Goal: Book appointment/travel/reservation

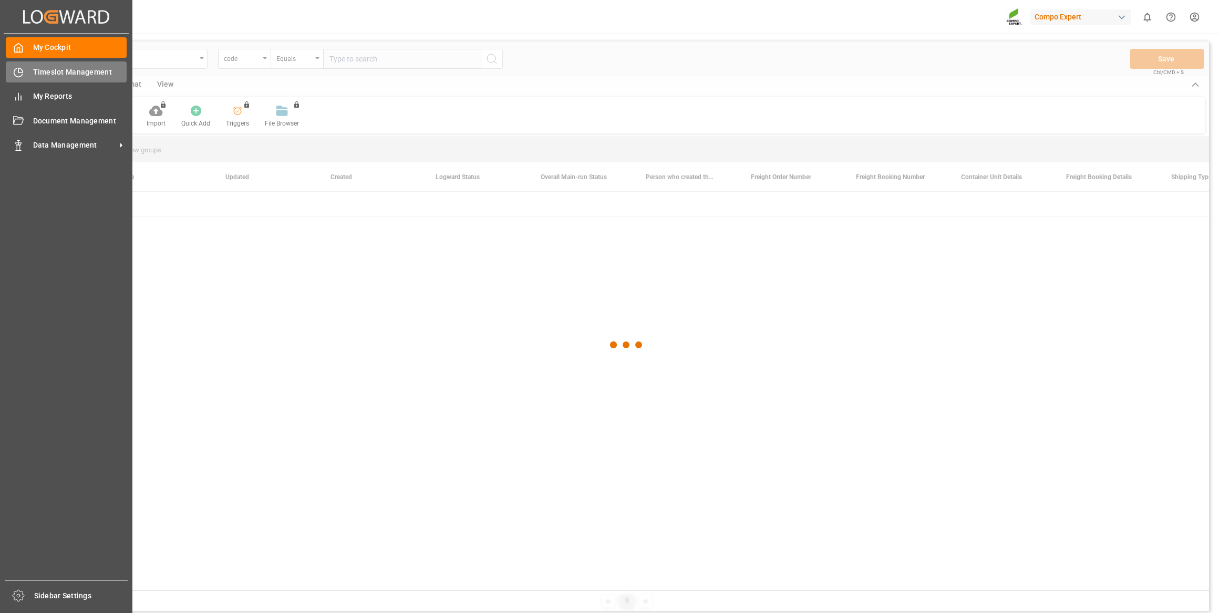
click at [21, 77] on icon at bounding box center [18, 72] width 11 height 11
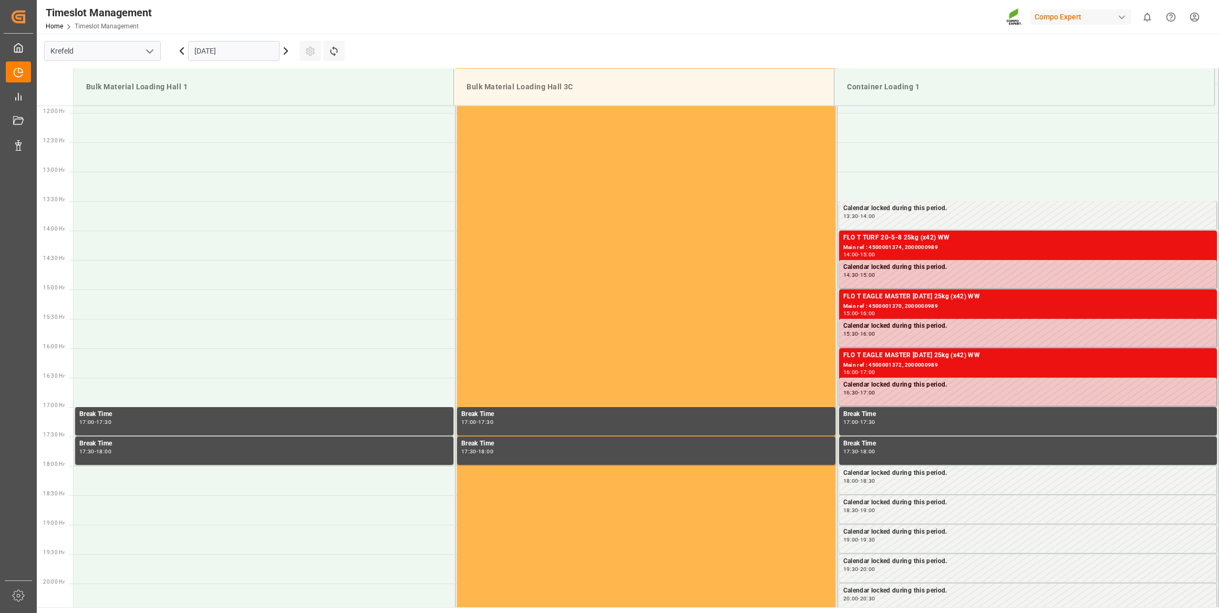
click at [246, 45] on input "[DATE]" at bounding box center [233, 51] width 91 height 20
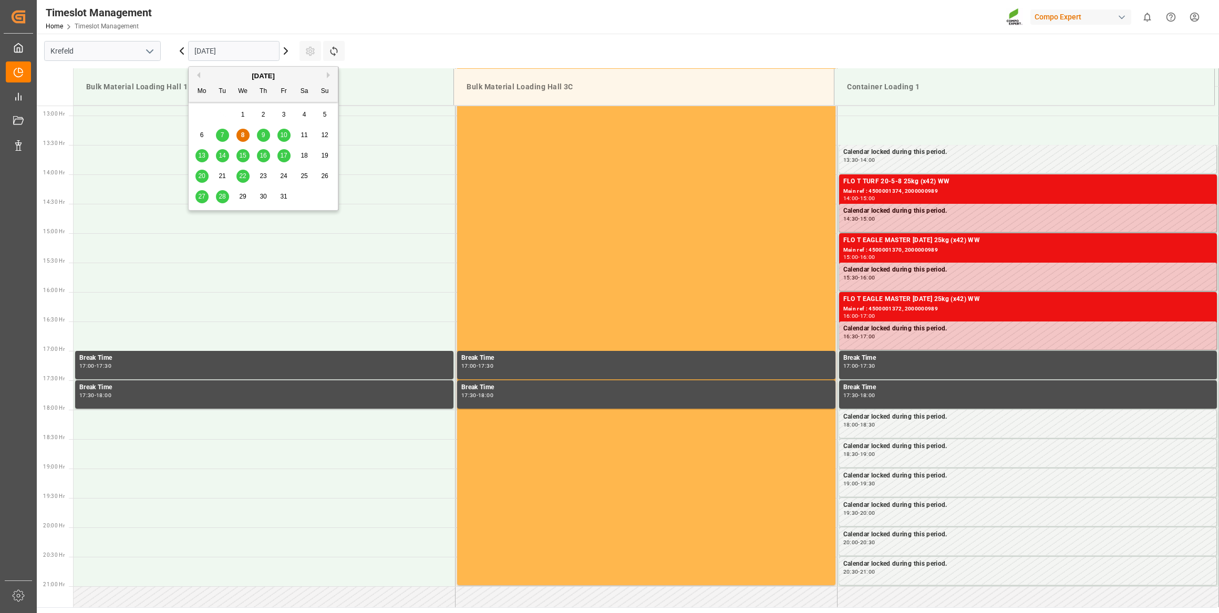
scroll to position [758, 0]
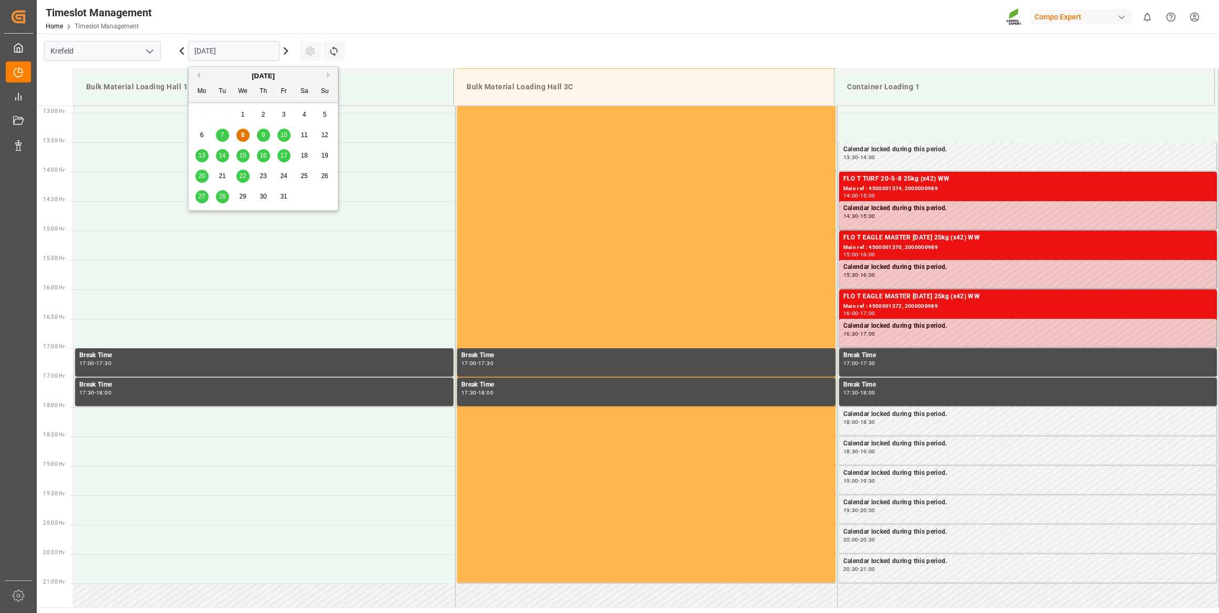
click at [263, 135] on span "9" at bounding box center [264, 134] width 4 height 7
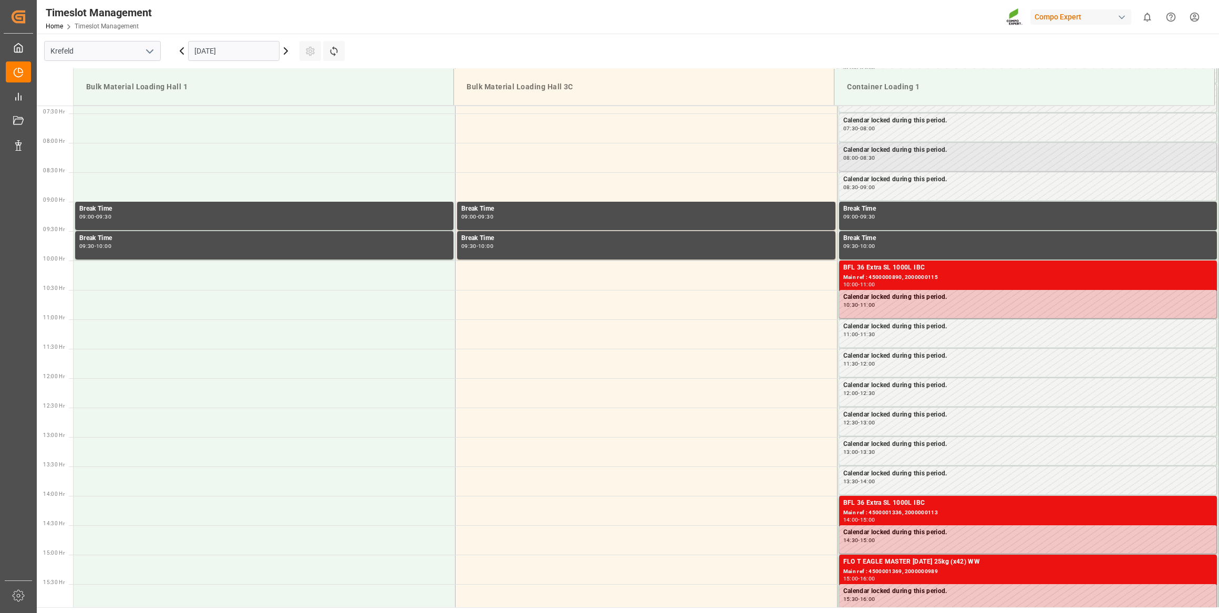
scroll to position [471, 0]
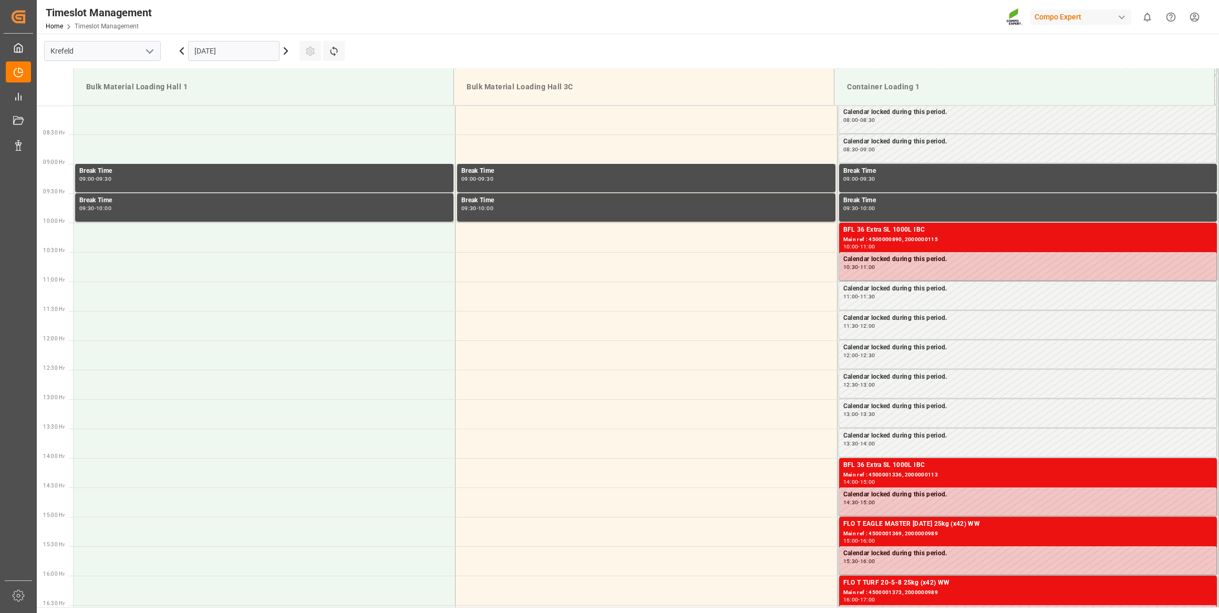
click at [282, 53] on icon at bounding box center [285, 51] width 13 height 13
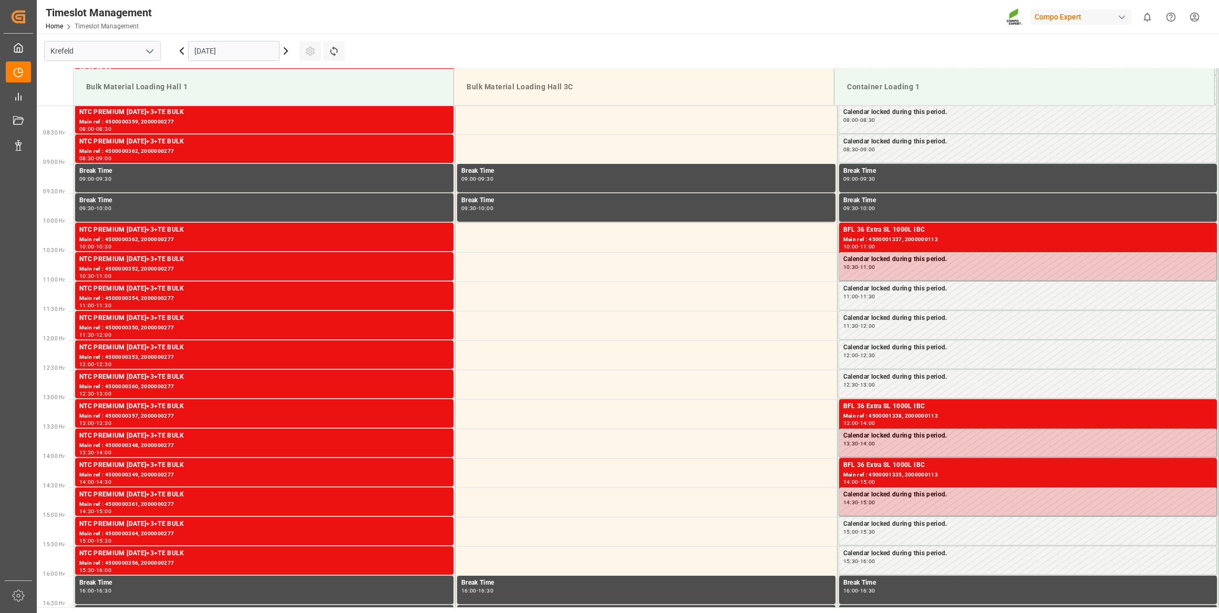
scroll to position [519, 0]
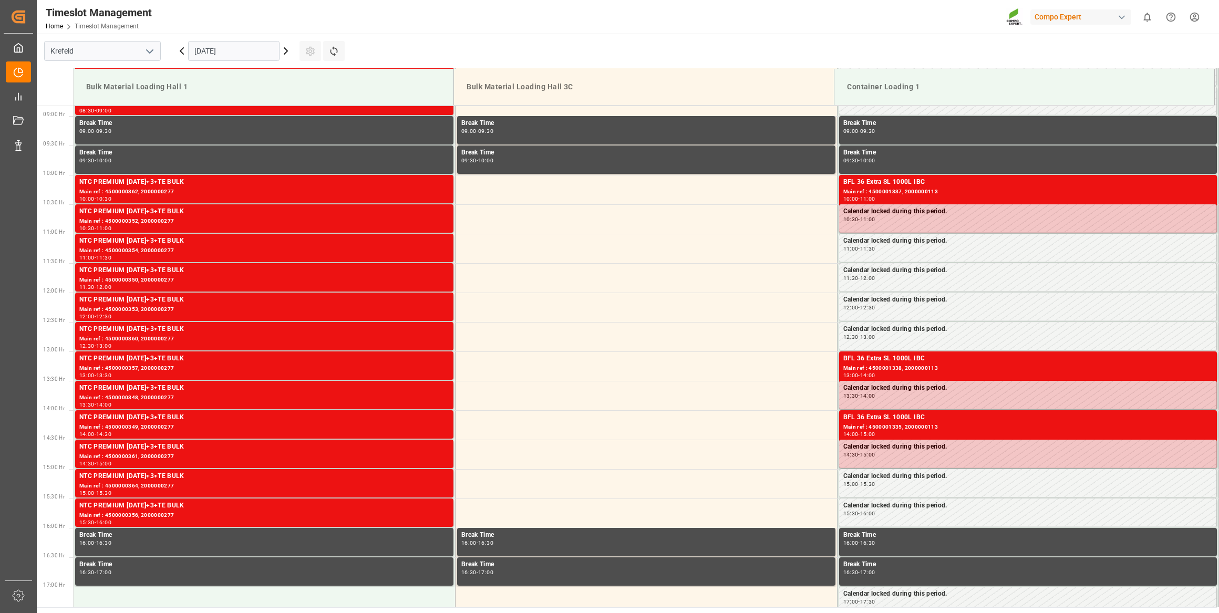
click at [184, 53] on icon at bounding box center [181, 51] width 13 height 13
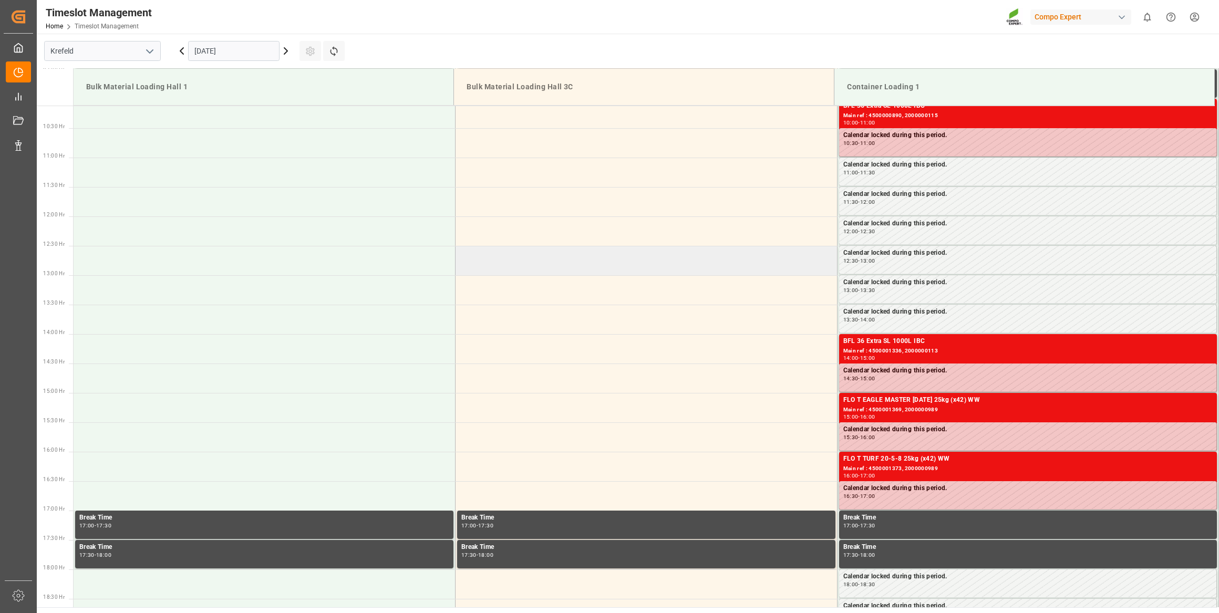
scroll to position [567, 0]
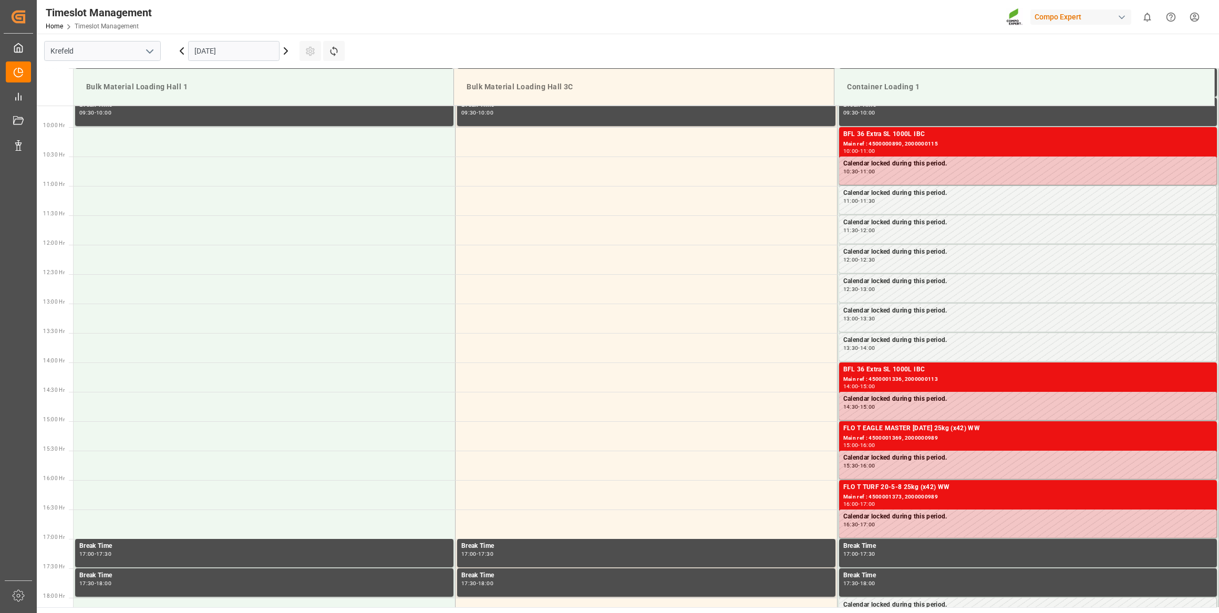
click at [180, 52] on icon at bounding box center [181, 51] width 13 height 13
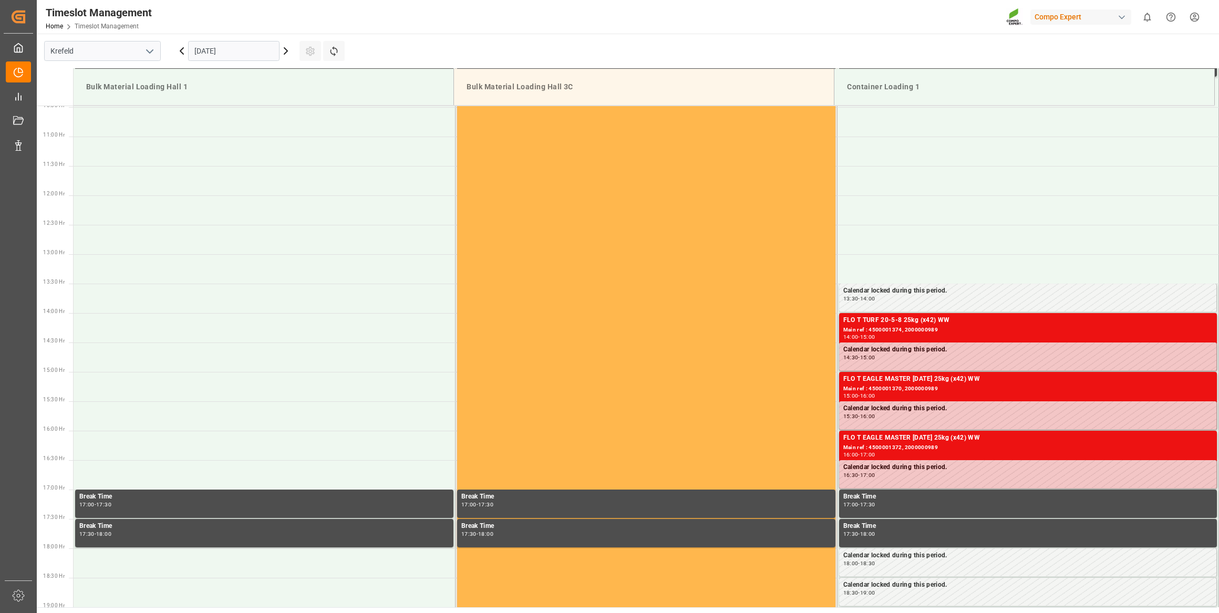
scroll to position [280, 0]
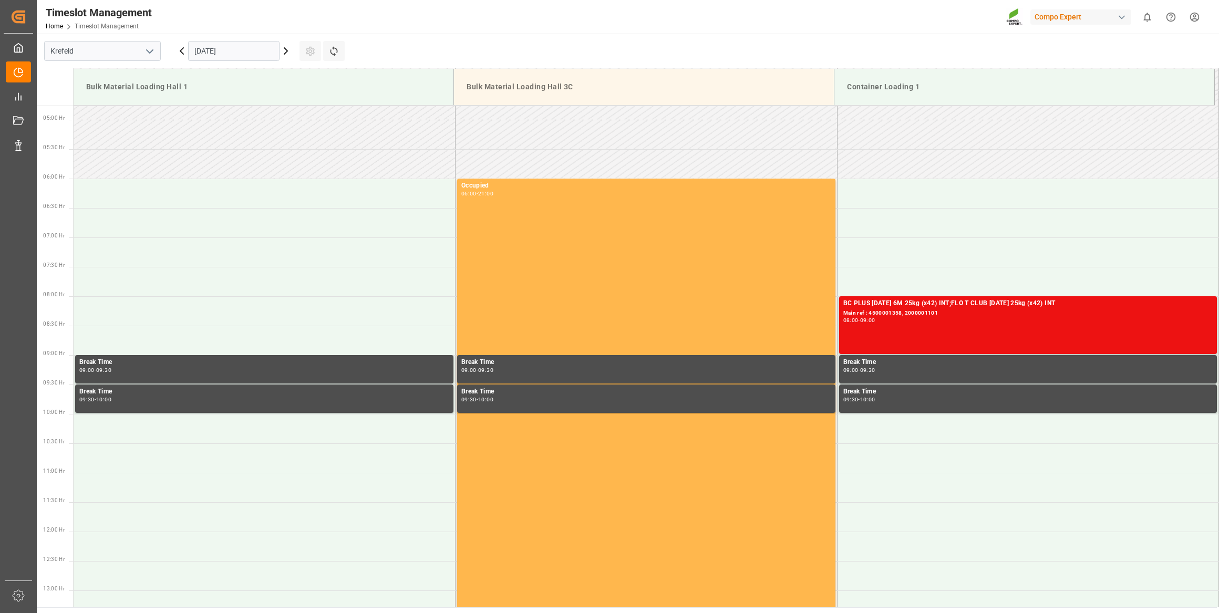
click at [286, 50] on icon at bounding box center [285, 51] width 3 height 6
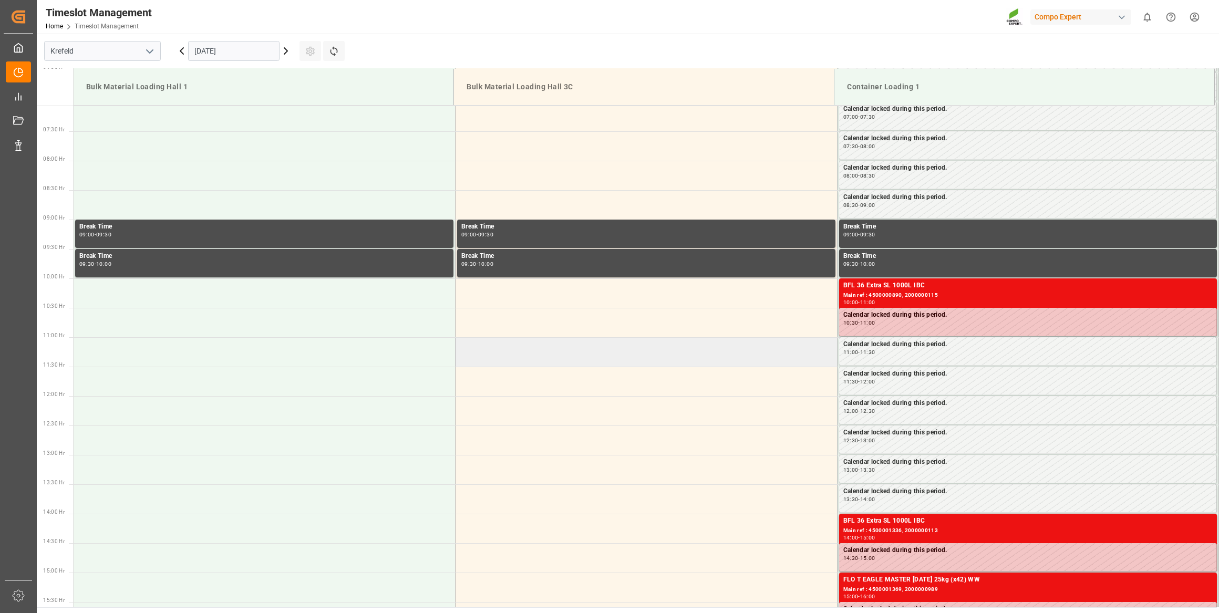
scroll to position [471, 0]
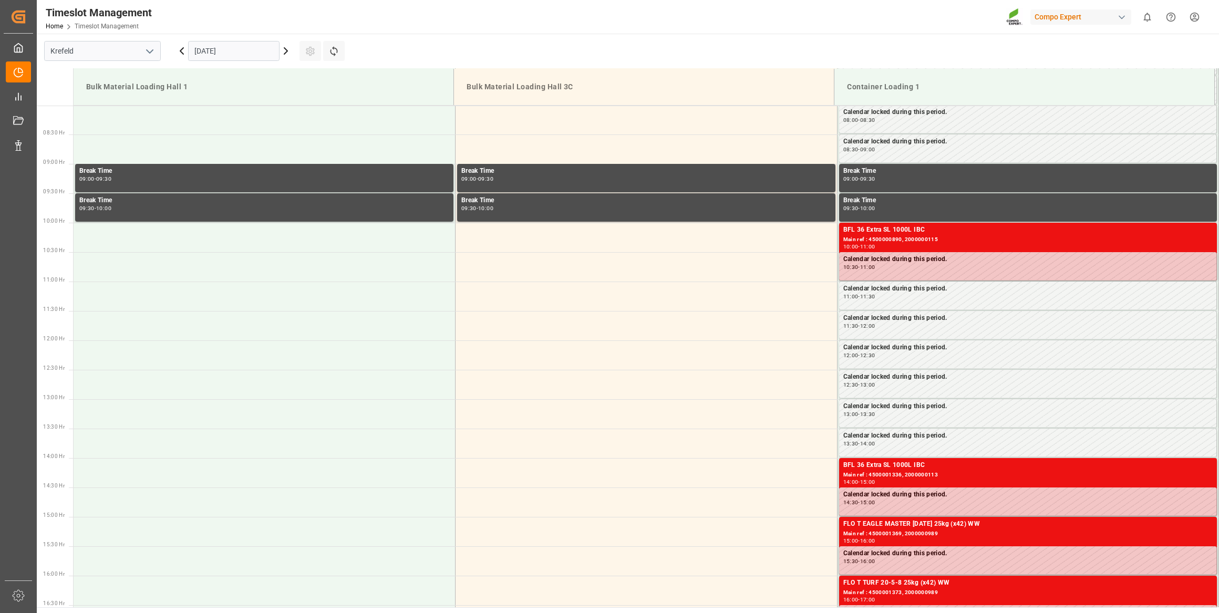
click at [181, 50] on icon at bounding box center [181, 51] width 3 height 6
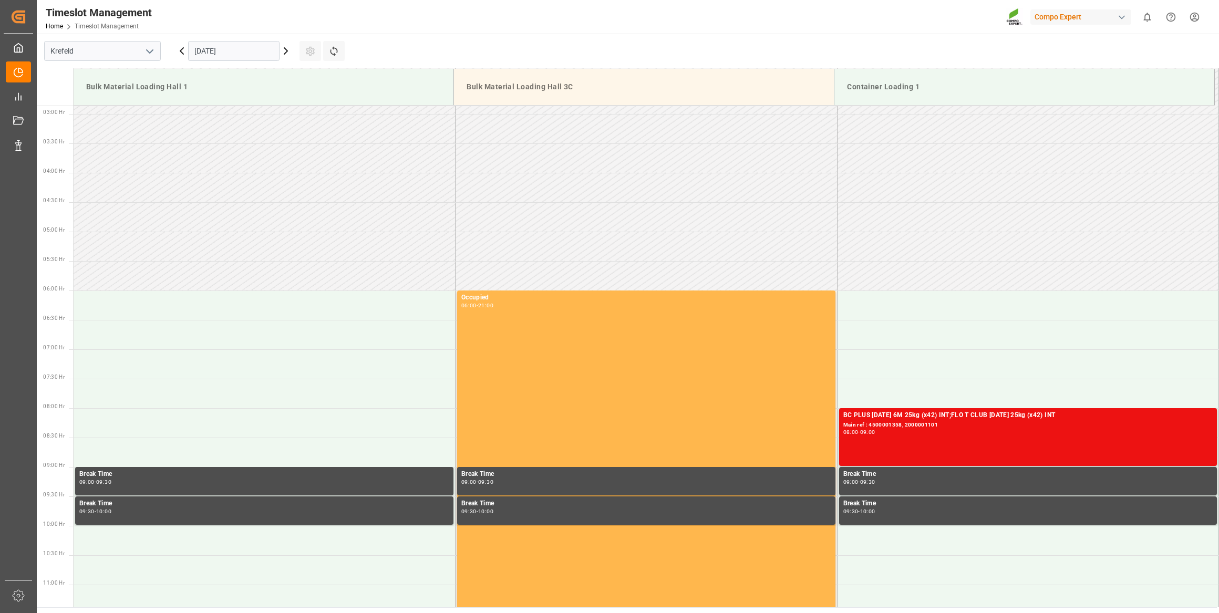
scroll to position [137, 0]
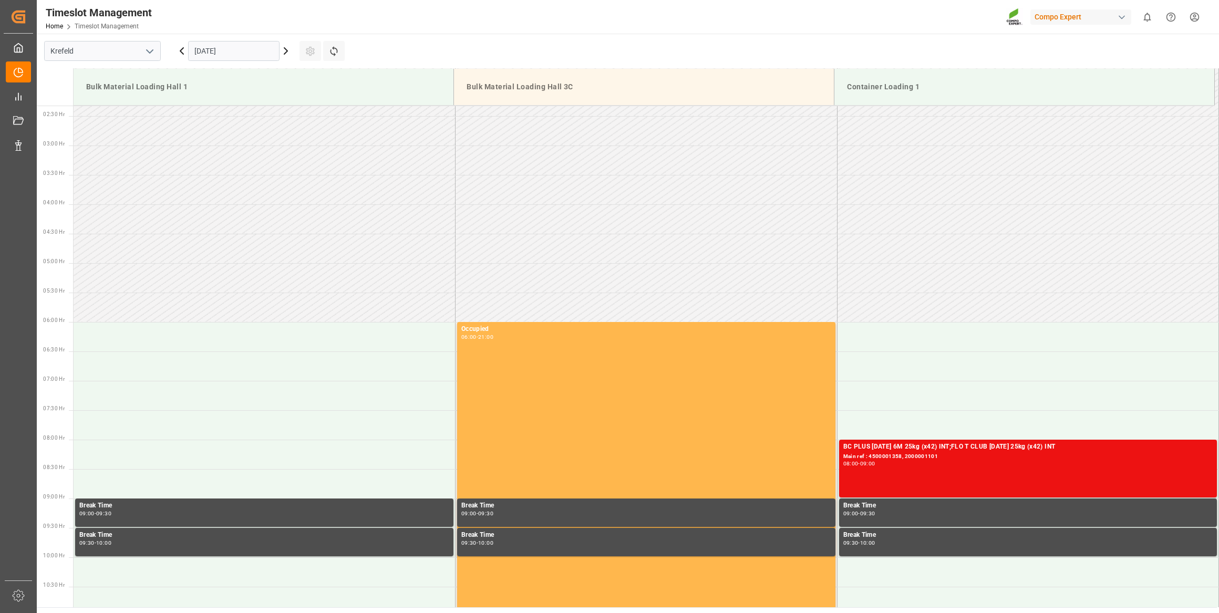
click at [289, 54] on icon at bounding box center [285, 51] width 13 height 13
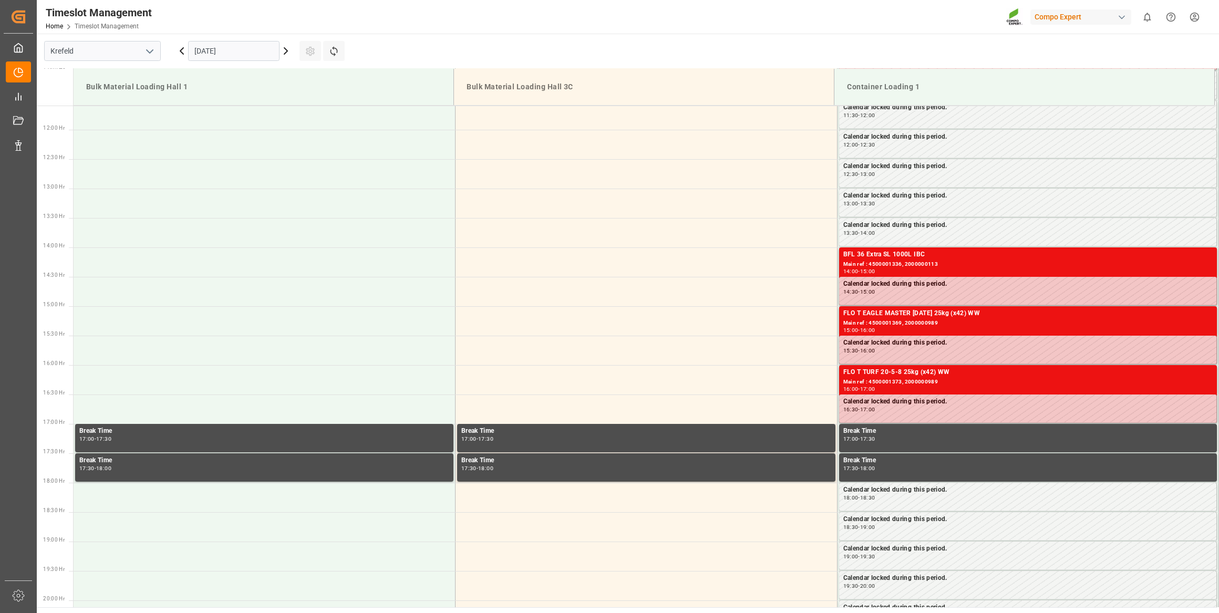
scroll to position [758, 0]
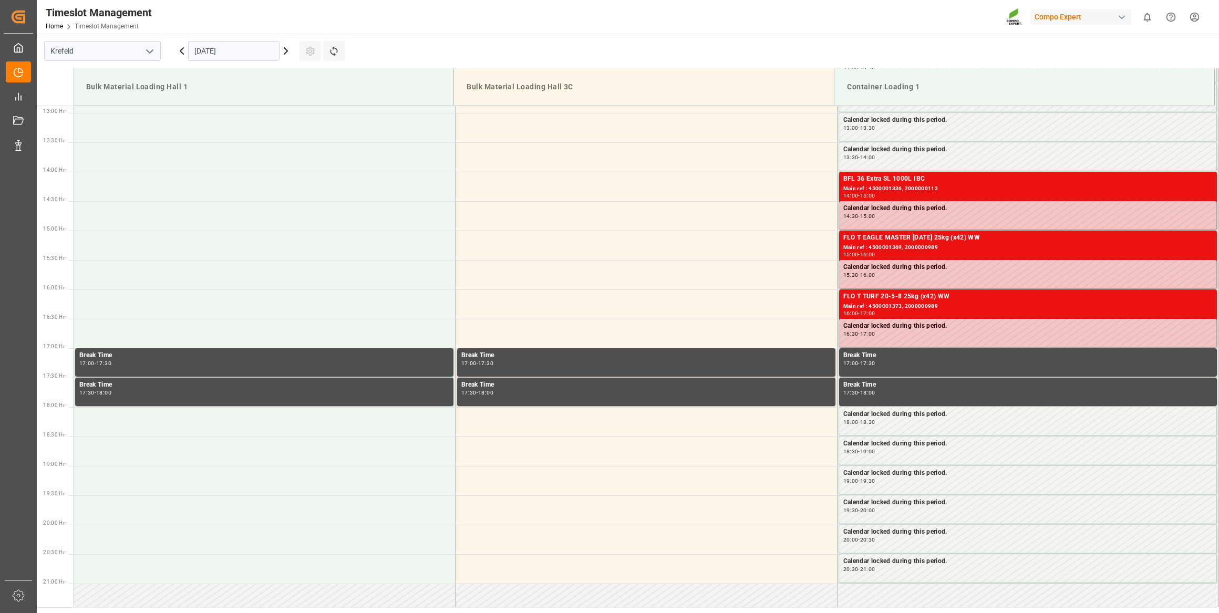
click at [539, 613] on html "Created by potrace 1.15, written by [PERSON_NAME] [DATE]-[DATE] Created by potr…" at bounding box center [609, 306] width 1219 height 613
